Goal: Information Seeking & Learning: Learn about a topic

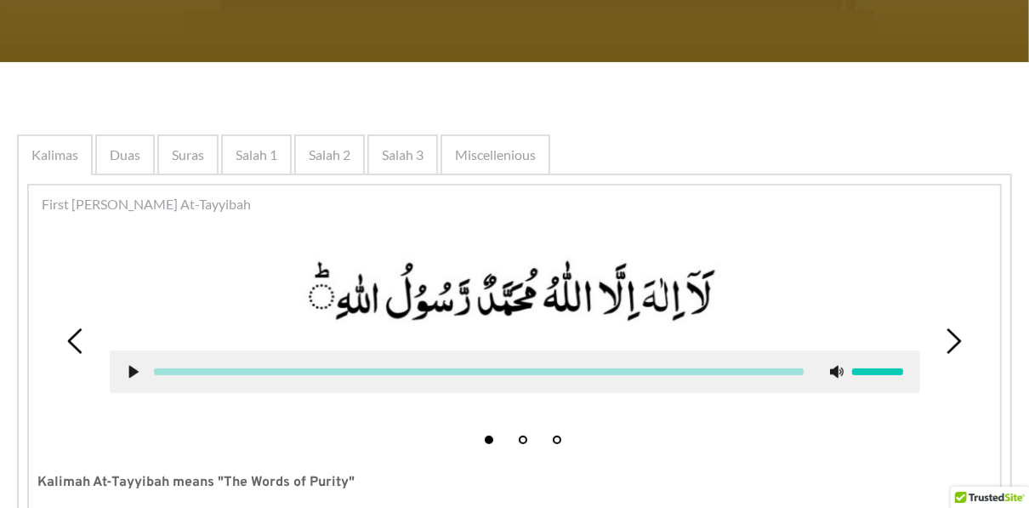
scroll to position [222, 0]
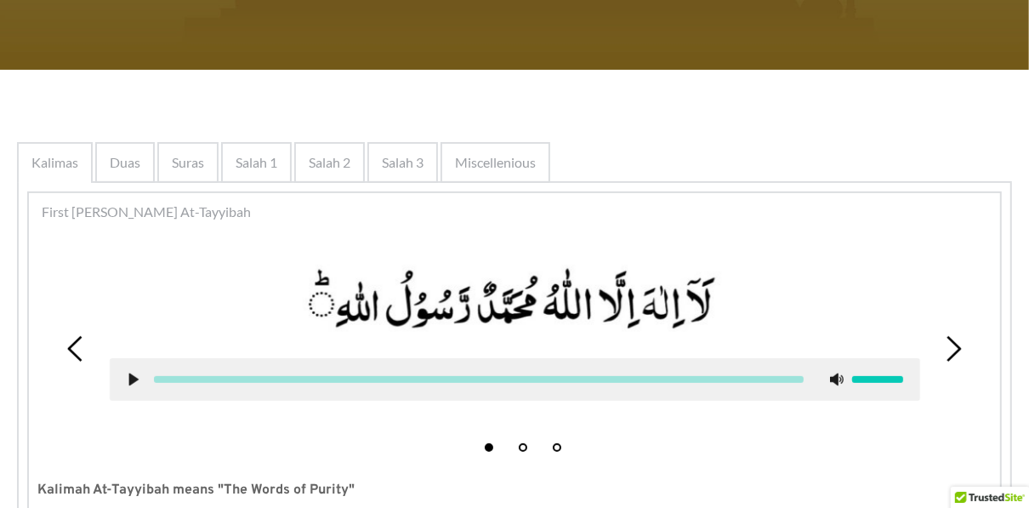
click at [153, 211] on span "First [PERSON_NAME] At-Tayyibah" at bounding box center [146, 212] width 209 height 20
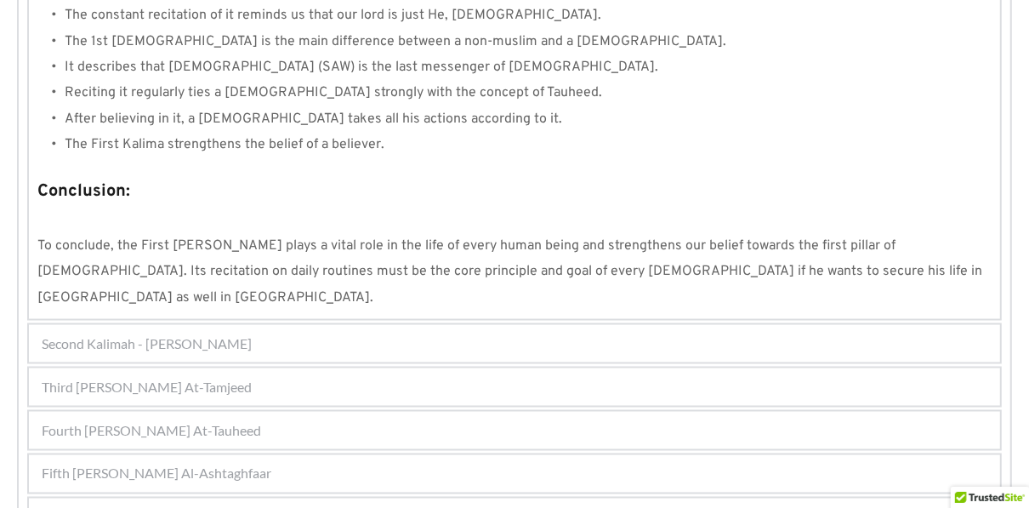
scroll to position [1678, 0]
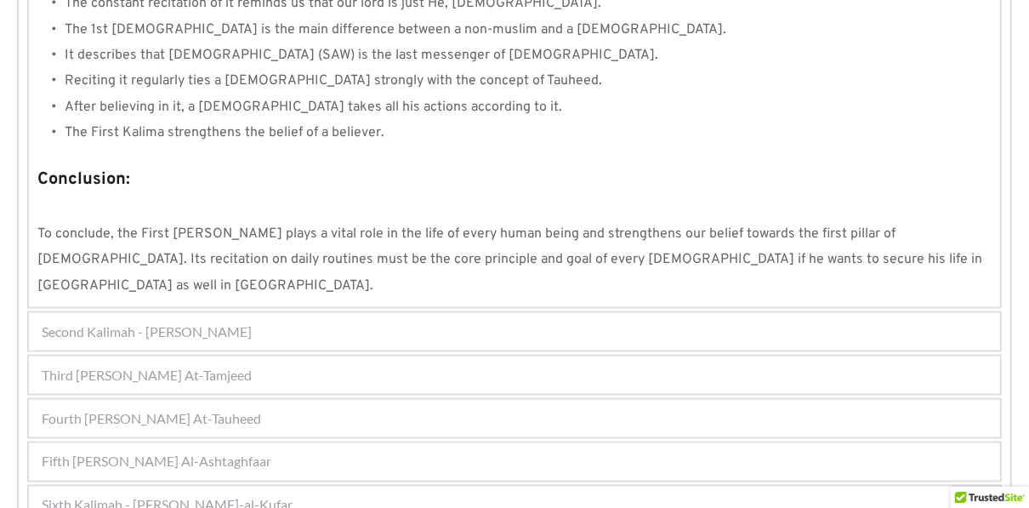
click at [208, 321] on span "Second Kalimah - [PERSON_NAME]" at bounding box center [147, 331] width 210 height 20
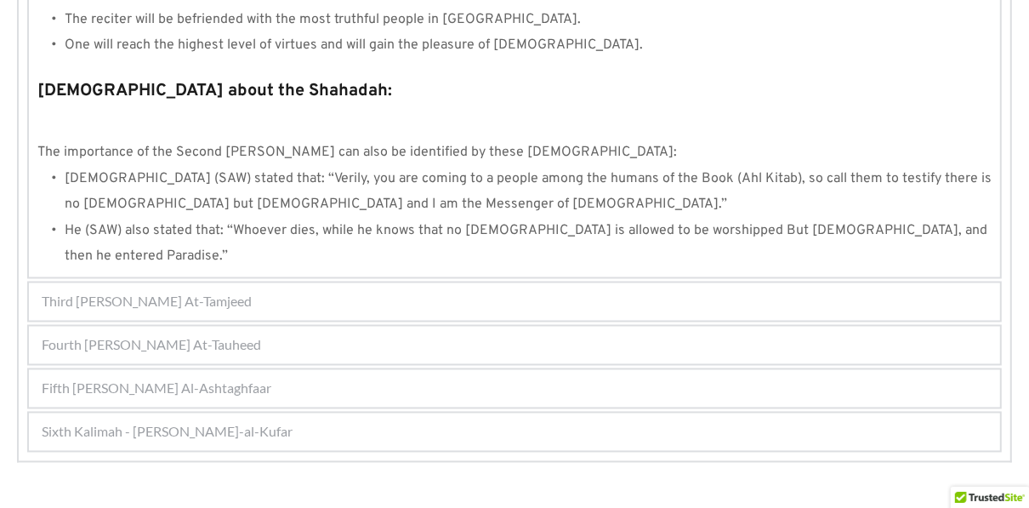
scroll to position [1907, 0]
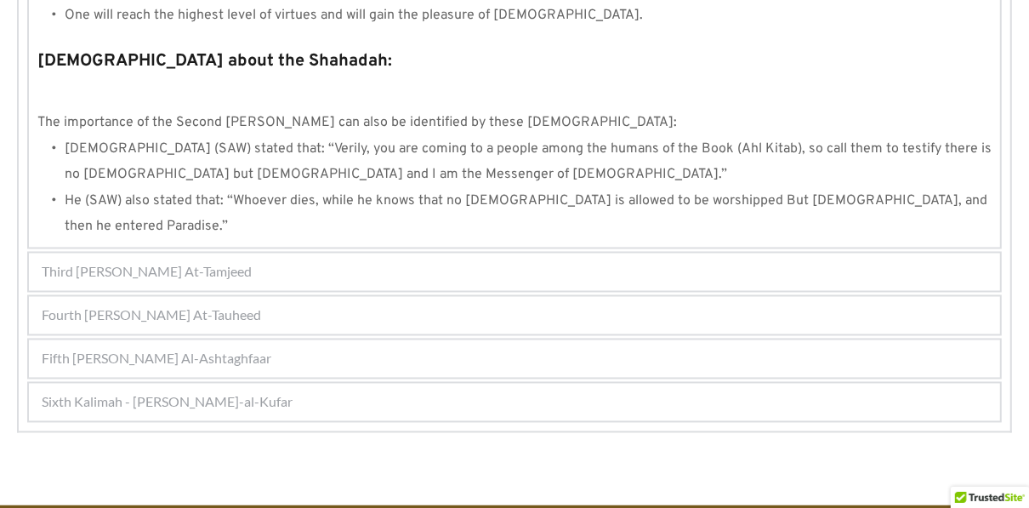
click at [185, 262] on span "Third [PERSON_NAME] At-Tamjeed" at bounding box center [147, 272] width 210 height 20
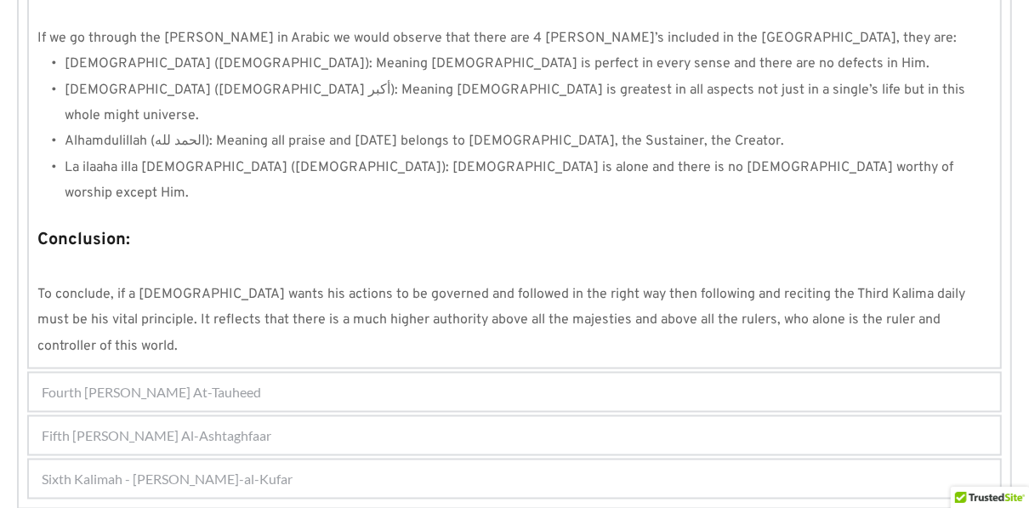
scroll to position [1585, 0]
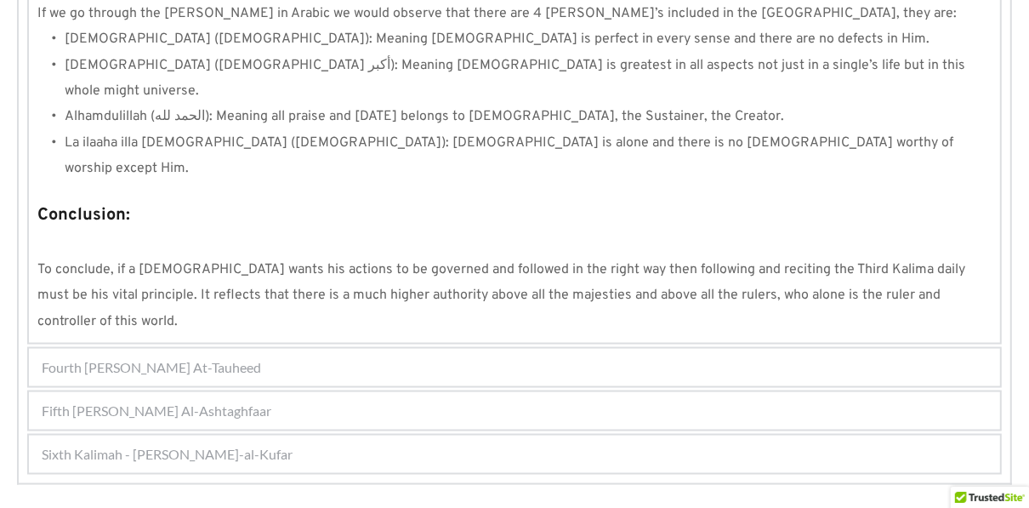
click at [188, 357] on span "Fourth [PERSON_NAME] At-Tauheed" at bounding box center [151, 367] width 219 height 20
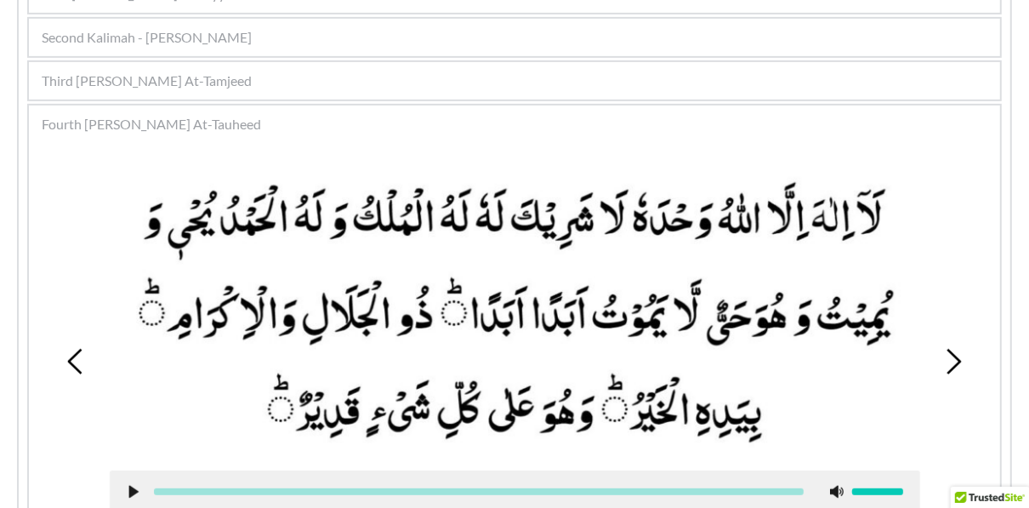
scroll to position [442, 0]
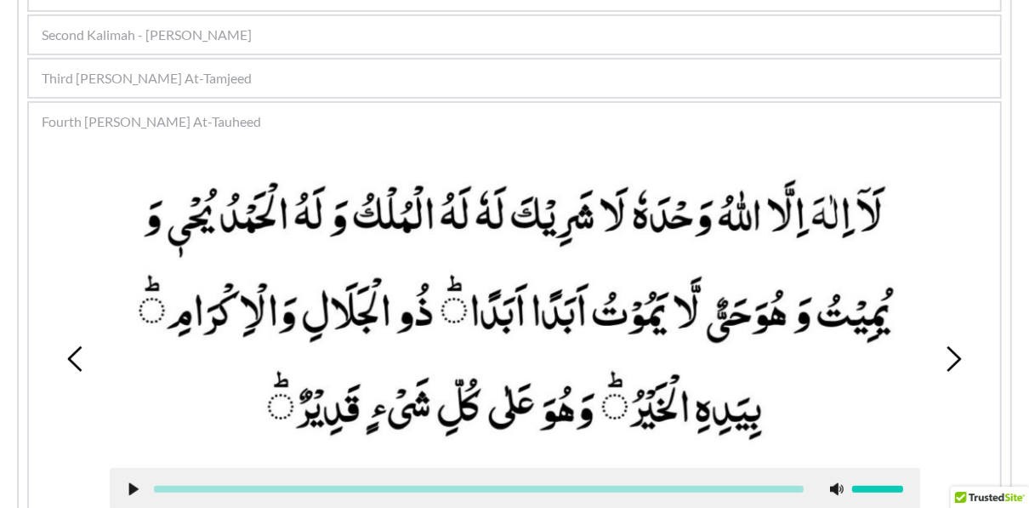
click at [213, 116] on span "Fourth [PERSON_NAME] At-Tauheed" at bounding box center [151, 121] width 219 height 20
click at [204, 117] on span "Fourth [PERSON_NAME] At-Tauheed" at bounding box center [151, 121] width 219 height 20
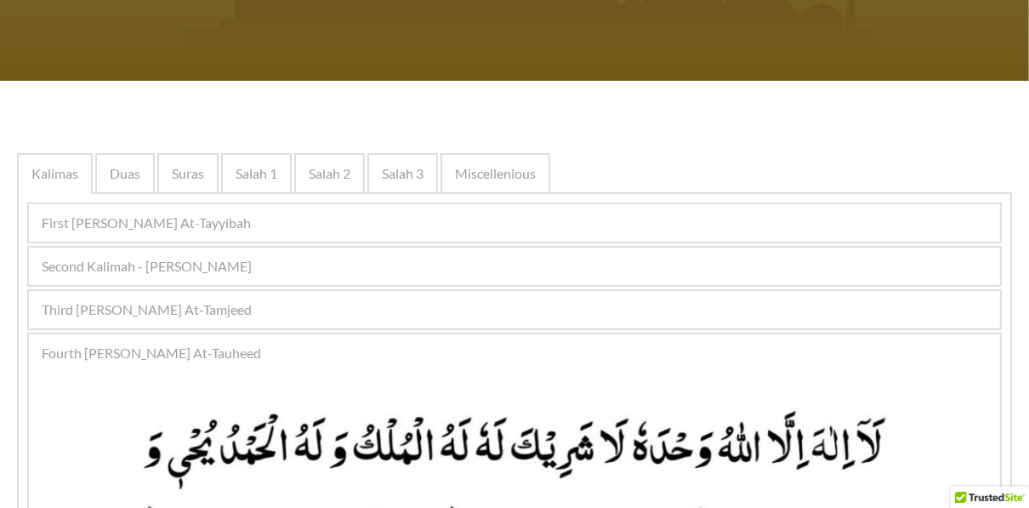
scroll to position [182, 0]
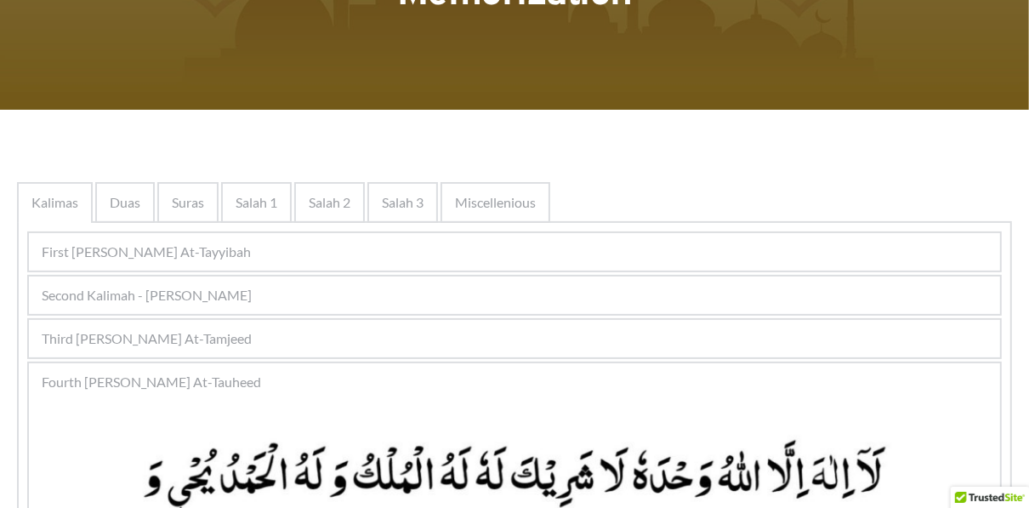
click at [157, 381] on span "Fourth [PERSON_NAME] At-Tauheed" at bounding box center [151, 382] width 219 height 20
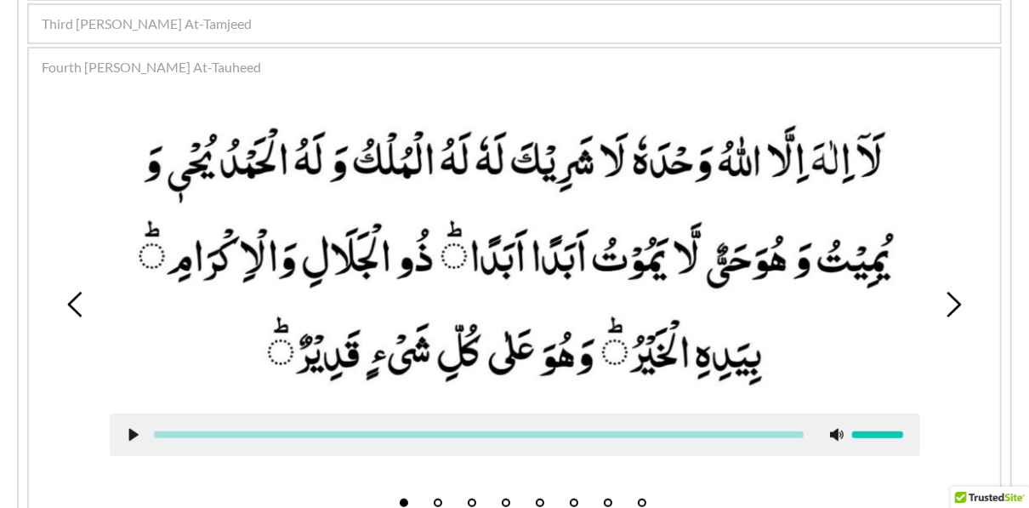
scroll to position [533, 0]
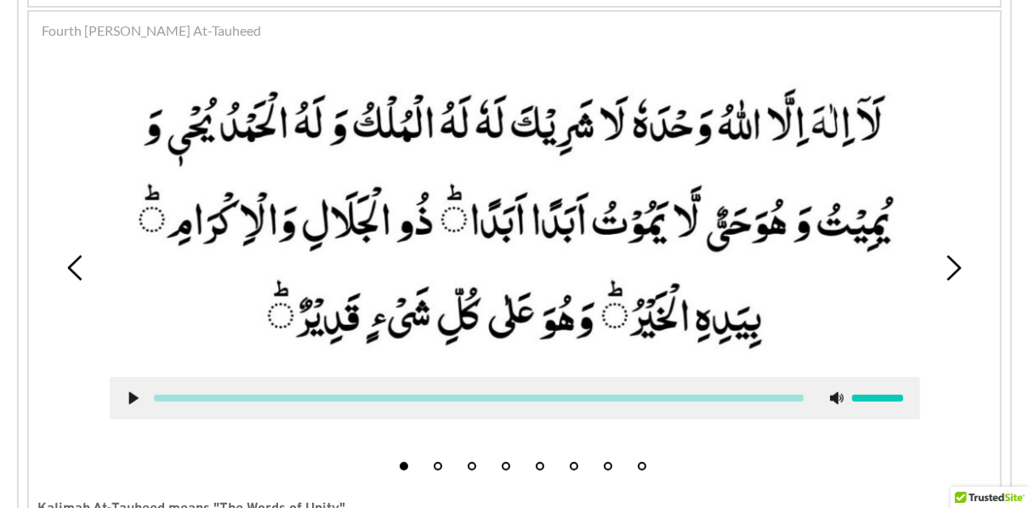
click at [139, 33] on span "Fourth [PERSON_NAME] At-Tauheed" at bounding box center [151, 30] width 219 height 20
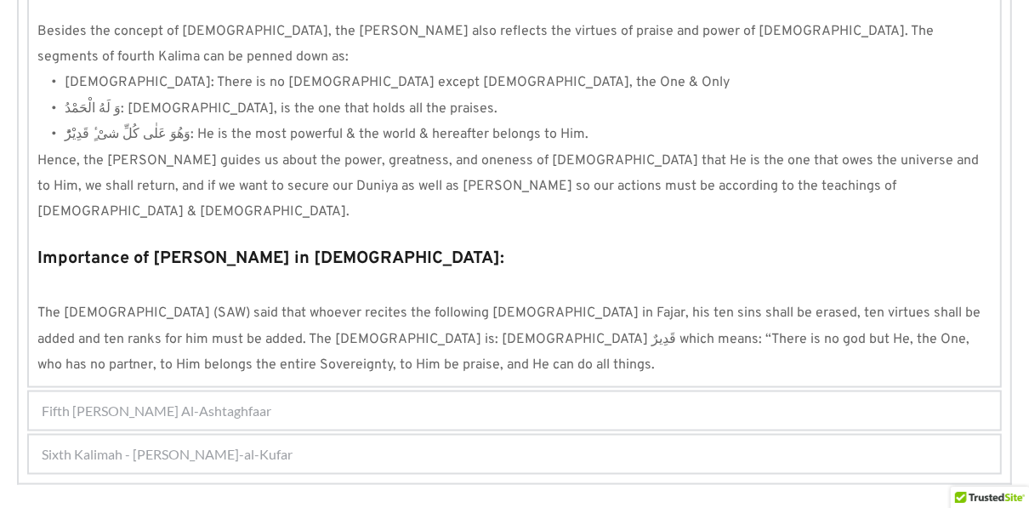
scroll to position [1673, 0]
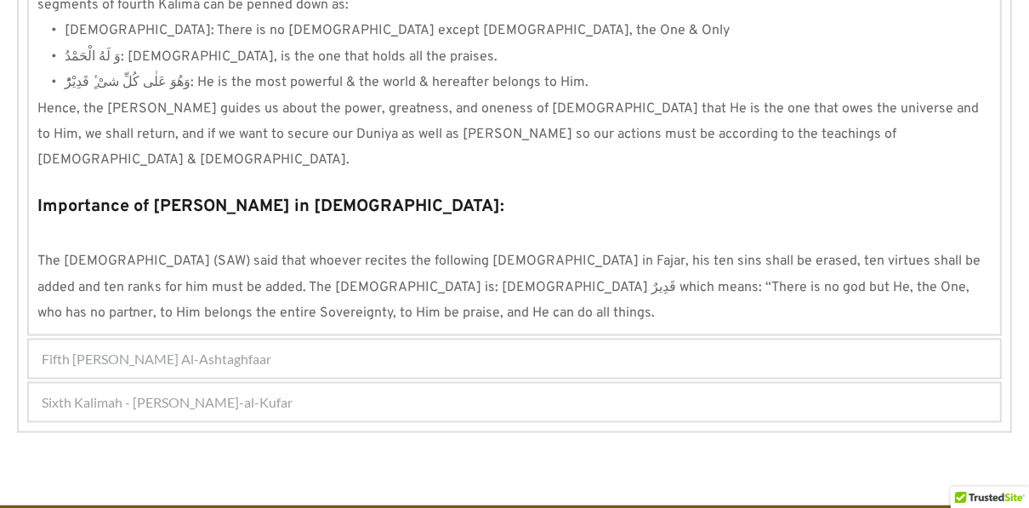
click at [215, 349] on span "Fifth [PERSON_NAME] Al-Ashtaghfaar" at bounding box center [157, 359] width 230 height 20
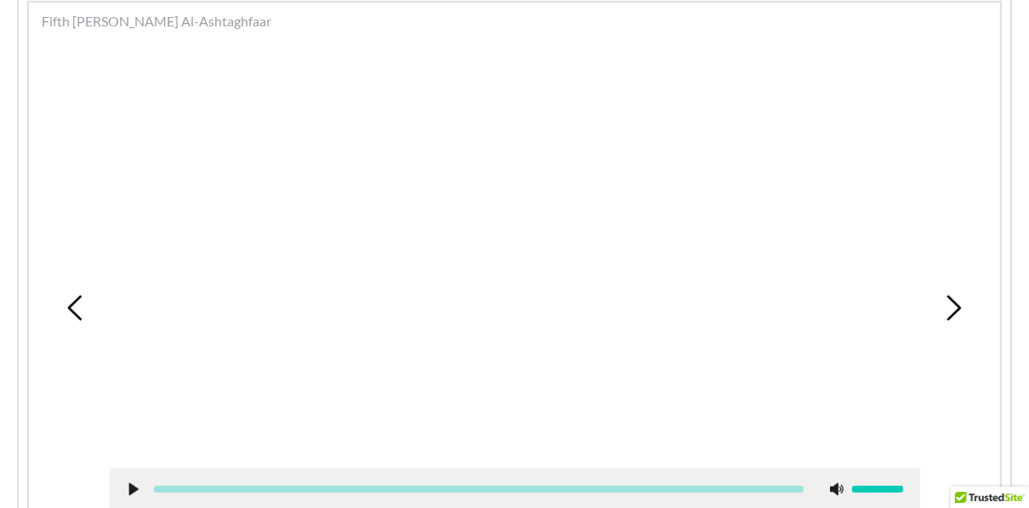
scroll to position [574, 0]
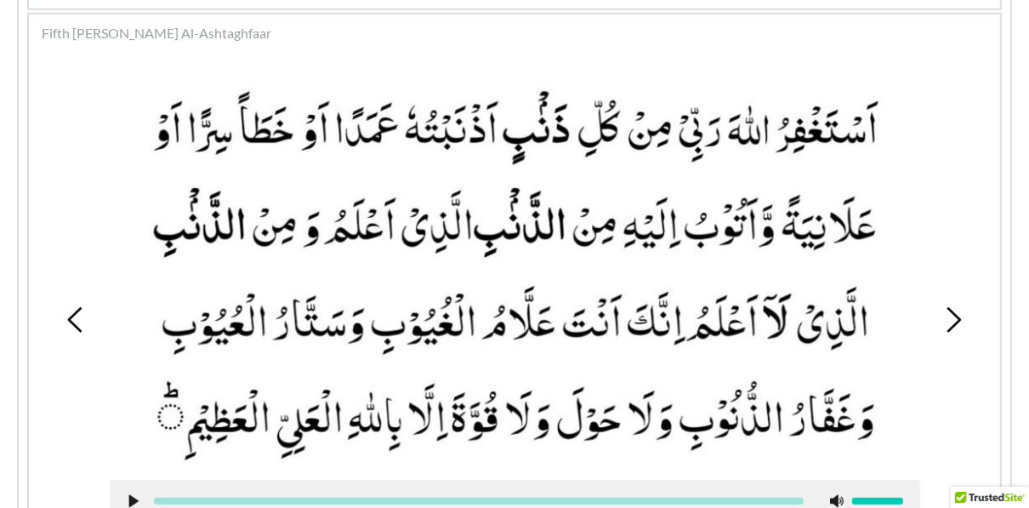
click at [224, 37] on span "Fifth [PERSON_NAME] Al-Ashtaghfaar" at bounding box center [157, 33] width 230 height 20
